Goal: Task Accomplishment & Management: Use online tool/utility

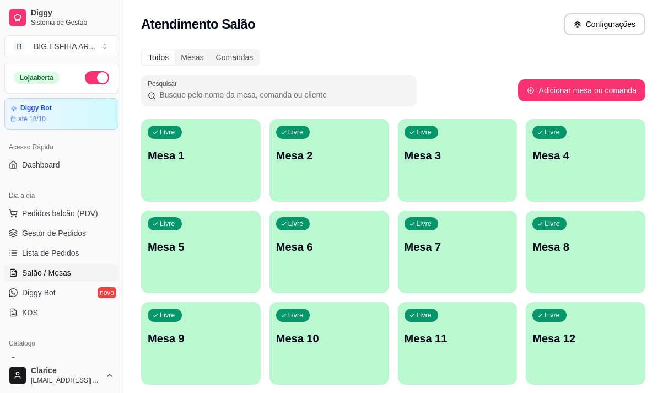
click at [402, 182] on div "Livre Mesa 3" at bounding box center [458, 153] width 120 height 69
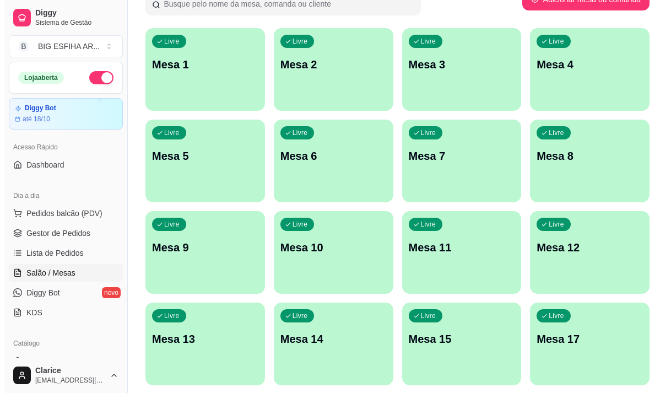
scroll to position [110, 0]
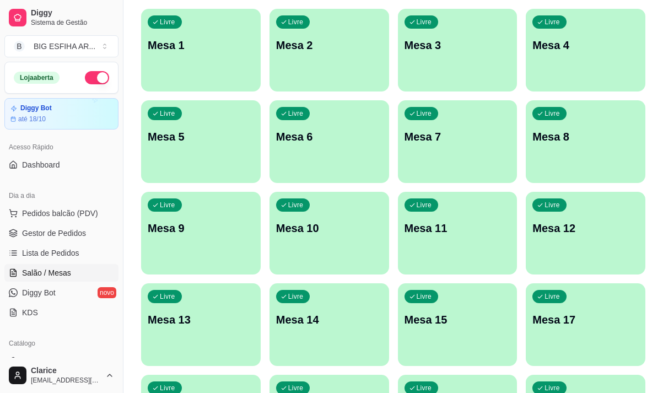
click at [431, 212] on div "Livre Mesa 11" at bounding box center [458, 226] width 120 height 69
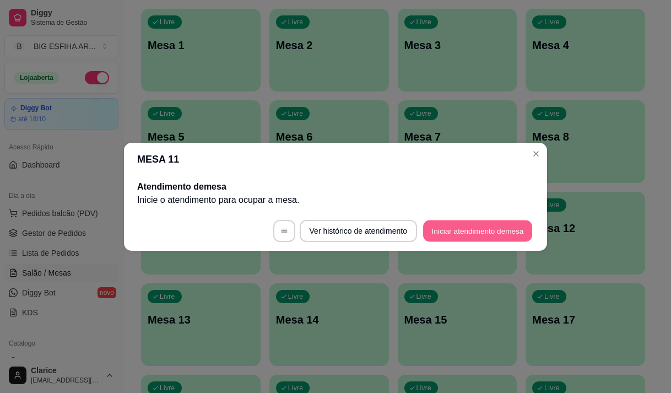
click at [444, 222] on button "Iniciar atendimento de mesa" at bounding box center [477, 230] width 109 height 21
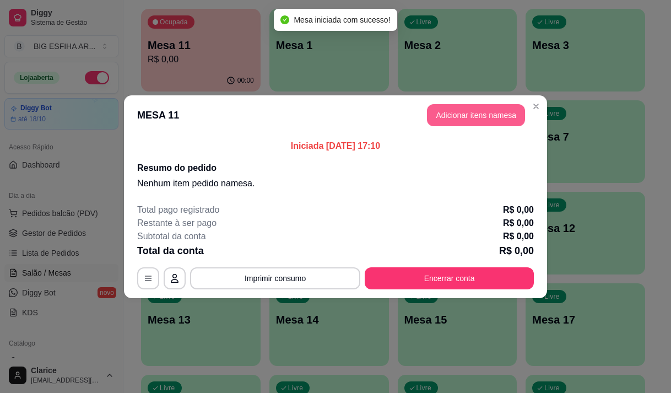
click at [475, 109] on button "Adicionar itens na mesa" at bounding box center [476, 115] width 98 height 22
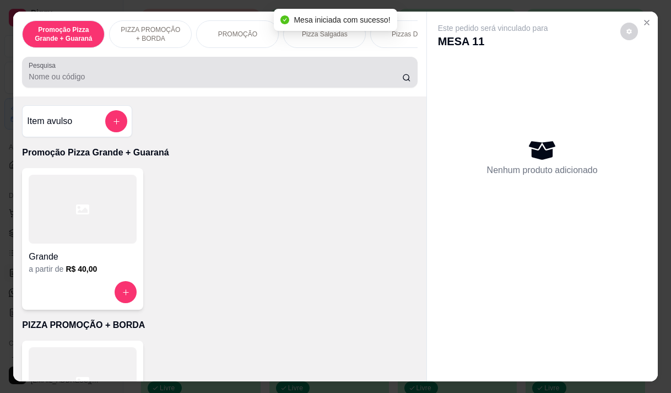
click at [93, 88] on div "Pesquisa" at bounding box center [219, 72] width 395 height 31
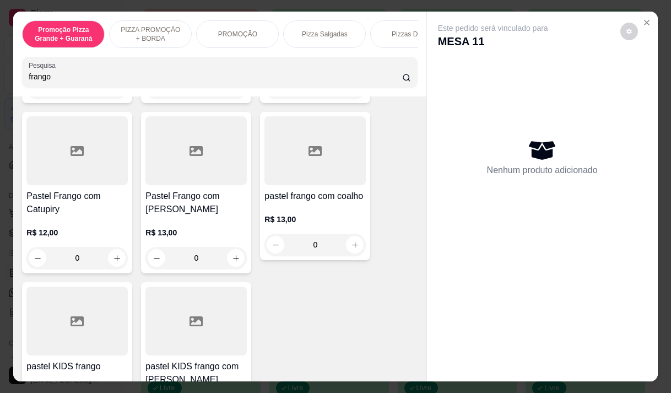
scroll to position [386, 0]
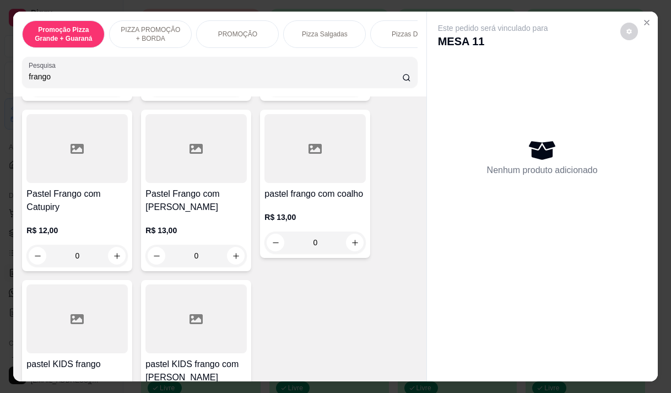
type input "frango"
click at [356, 201] on div "R$ 13,00 0" at bounding box center [314, 227] width 101 height 53
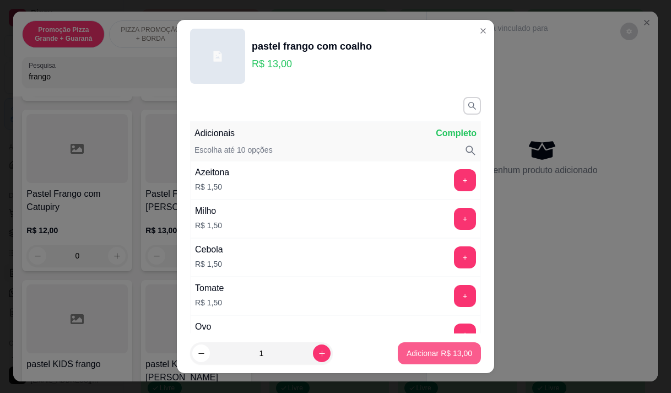
click at [415, 351] on p "Adicionar R$ 13,00" at bounding box center [440, 353] width 66 height 11
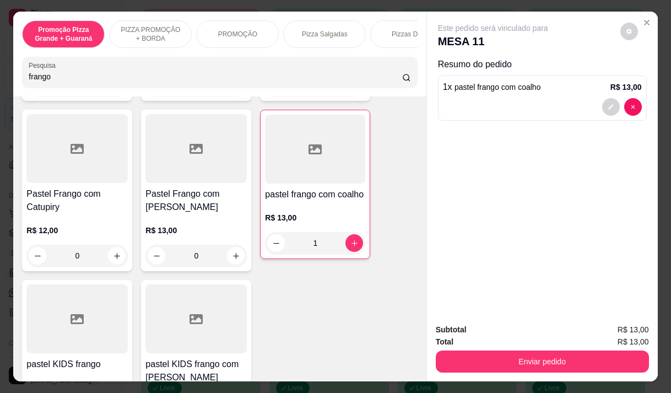
type input "1"
click at [119, 82] on input "frango" at bounding box center [216, 76] width 374 height 11
type input "f"
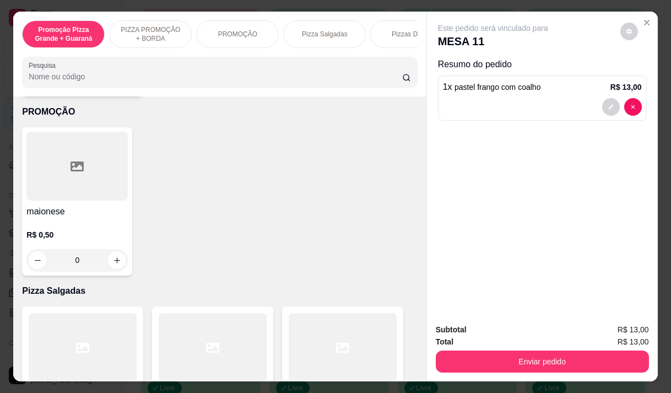
scroll to position [3017, 0]
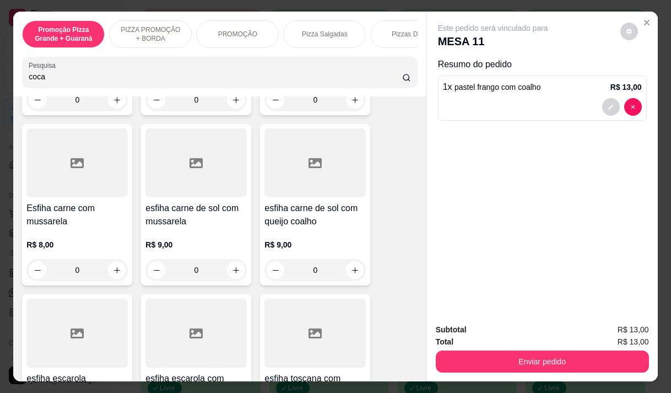
type input "coca"
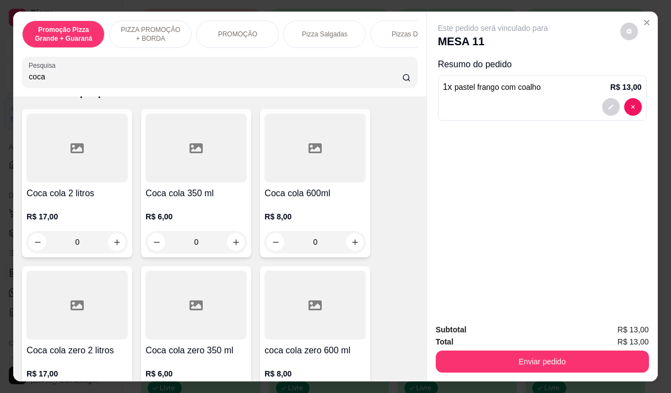
scroll to position [165, 0]
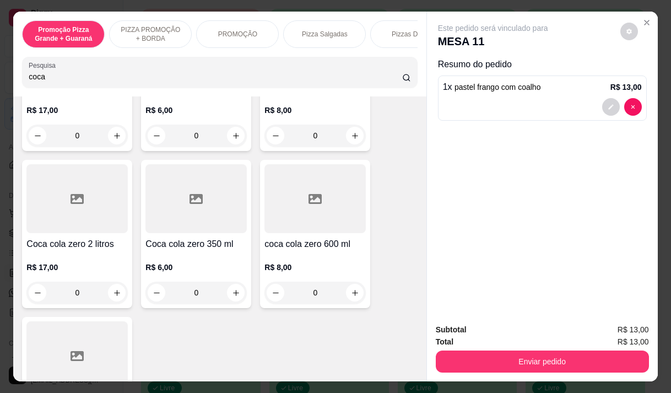
click at [320, 231] on div at bounding box center [314, 198] width 101 height 69
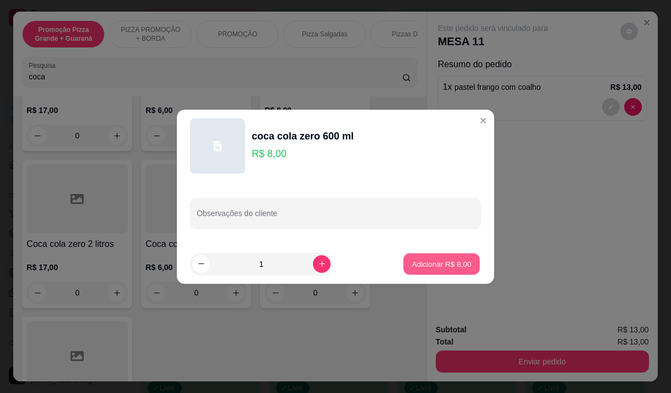
click at [415, 264] on p "Adicionar R$ 8,00" at bounding box center [442, 263] width 60 height 10
type input "1"
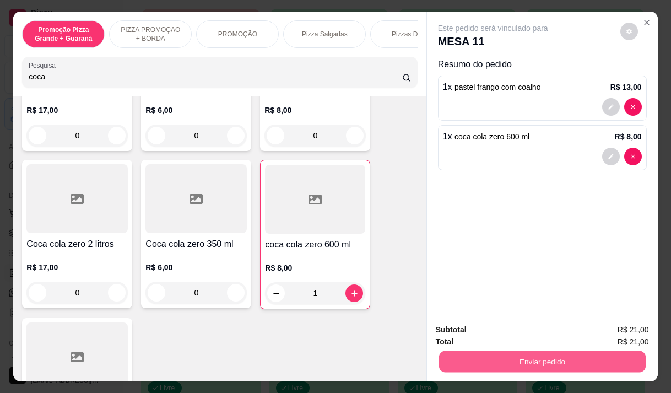
click at [507, 362] on button "Enviar pedido" at bounding box center [542, 360] width 207 height 21
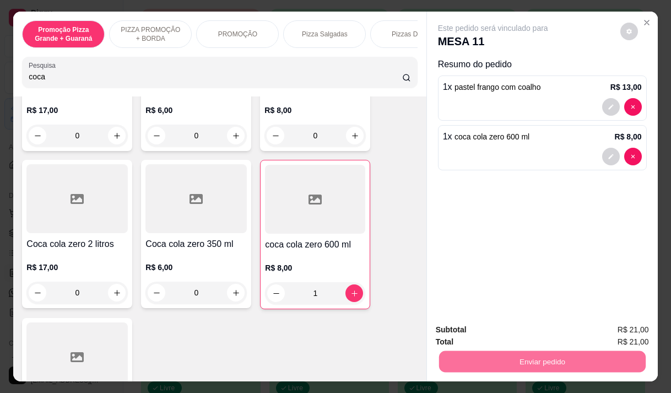
click at [598, 334] on button "Enviar pedido" at bounding box center [620, 330] width 61 height 20
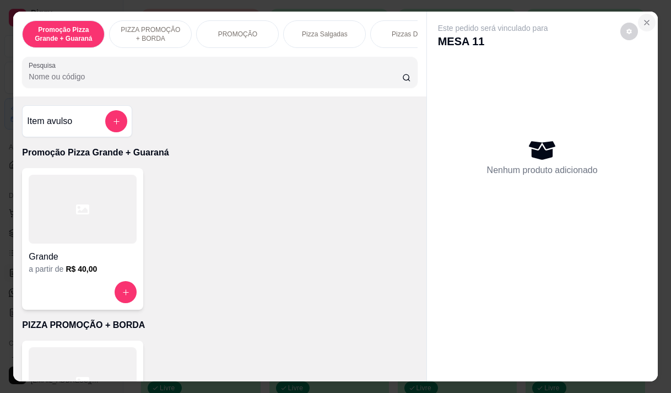
click at [646, 18] on icon "Close" at bounding box center [646, 22] width 9 height 9
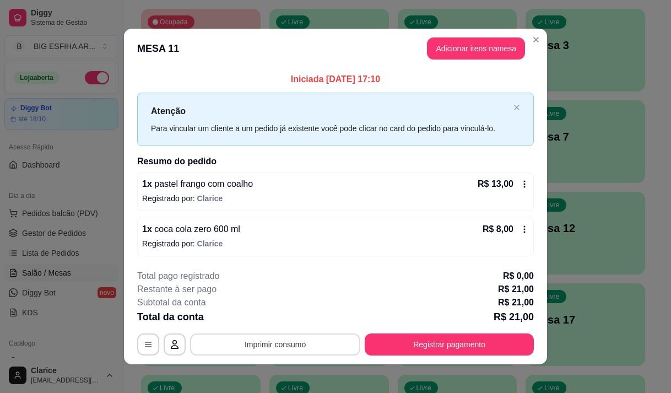
click at [279, 340] on button "Imprimir consumo" at bounding box center [275, 344] width 170 height 22
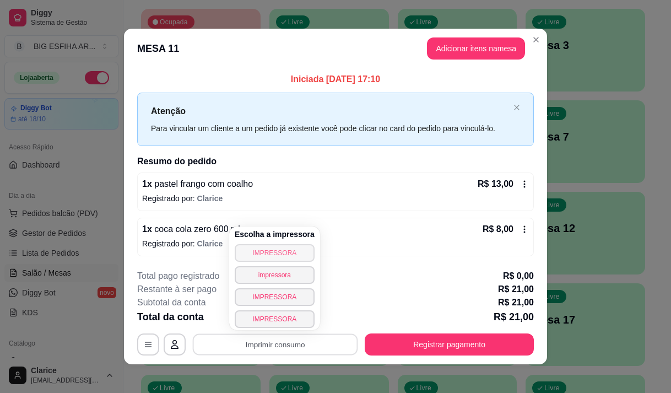
click at [270, 250] on button "IMPRESSORA" at bounding box center [275, 253] width 80 height 18
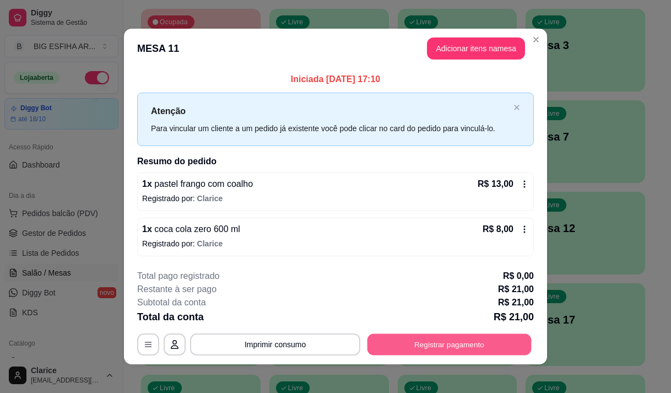
click at [405, 334] on button "Registrar pagamento" at bounding box center [449, 344] width 164 height 21
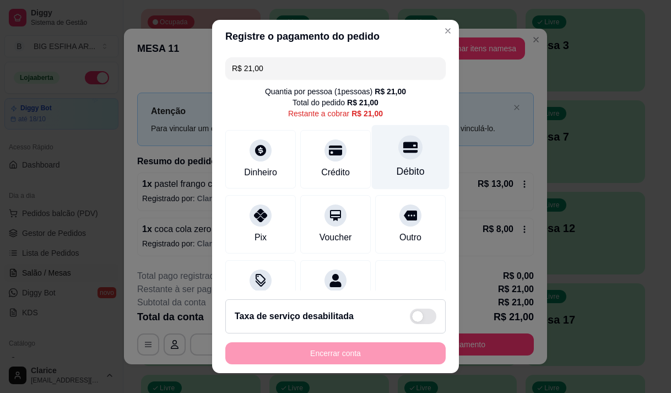
click at [404, 165] on div "Débito" at bounding box center [411, 171] width 28 height 14
type input "R$ 0,00"
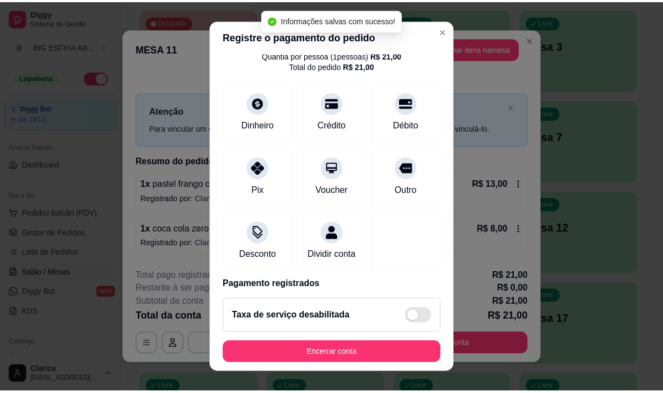
scroll to position [91, 0]
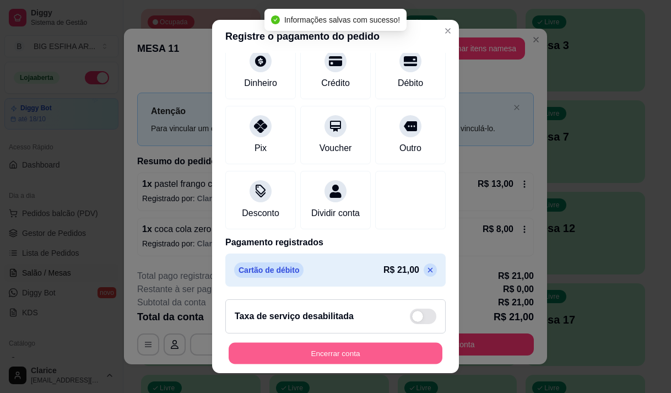
click at [361, 348] on button "Encerrar conta" at bounding box center [336, 353] width 214 height 21
